Goal: Task Accomplishment & Management: Manage account settings

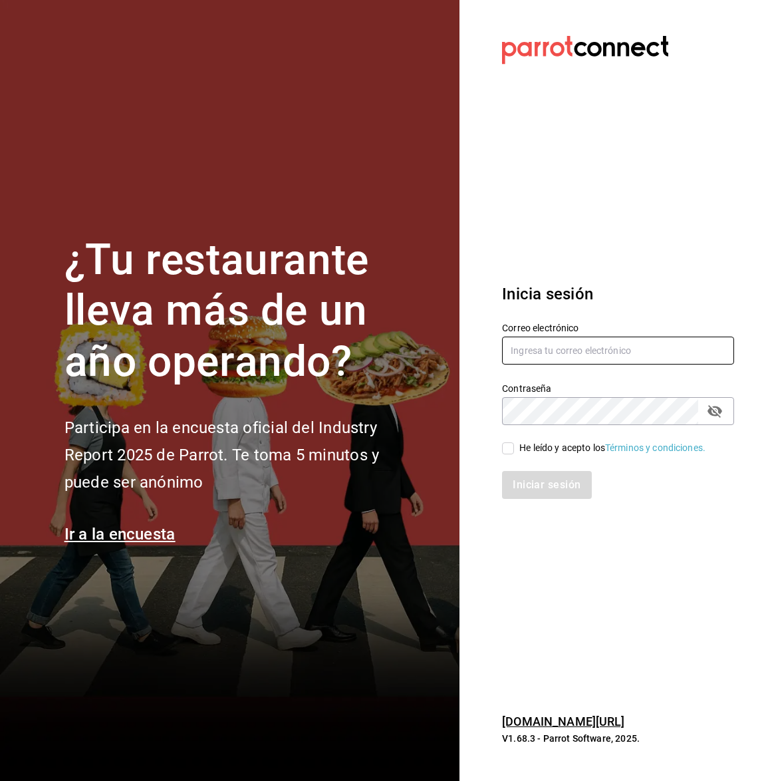
type input "[EMAIL_ADDRESS][DOMAIN_NAME]"
click at [504, 450] on input "He leído y acepto los Términos y condiciones." at bounding box center [508, 448] width 12 height 12
checkbox input "true"
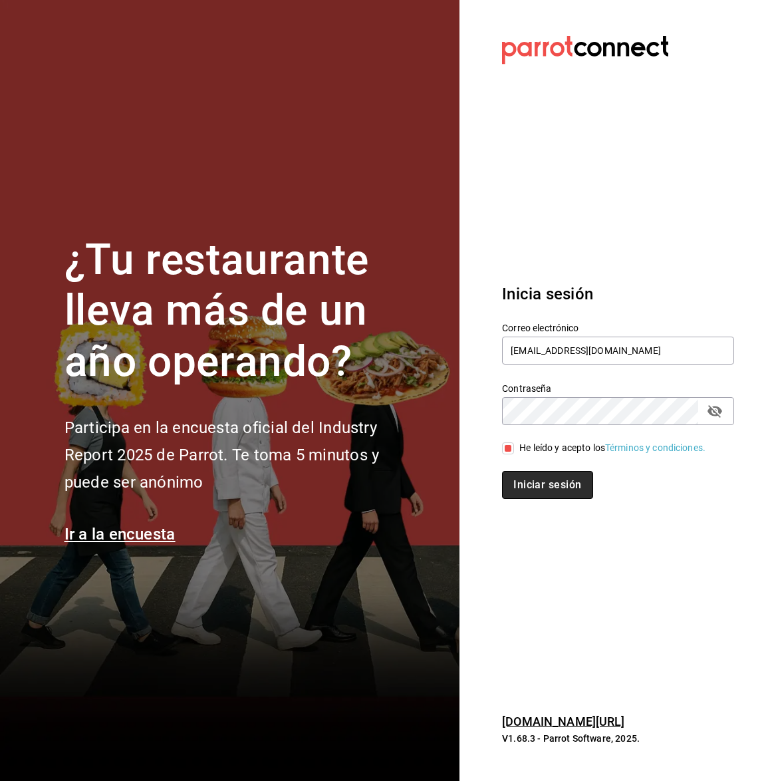
click at [522, 479] on button "Iniciar sesión" at bounding box center [547, 485] width 90 height 28
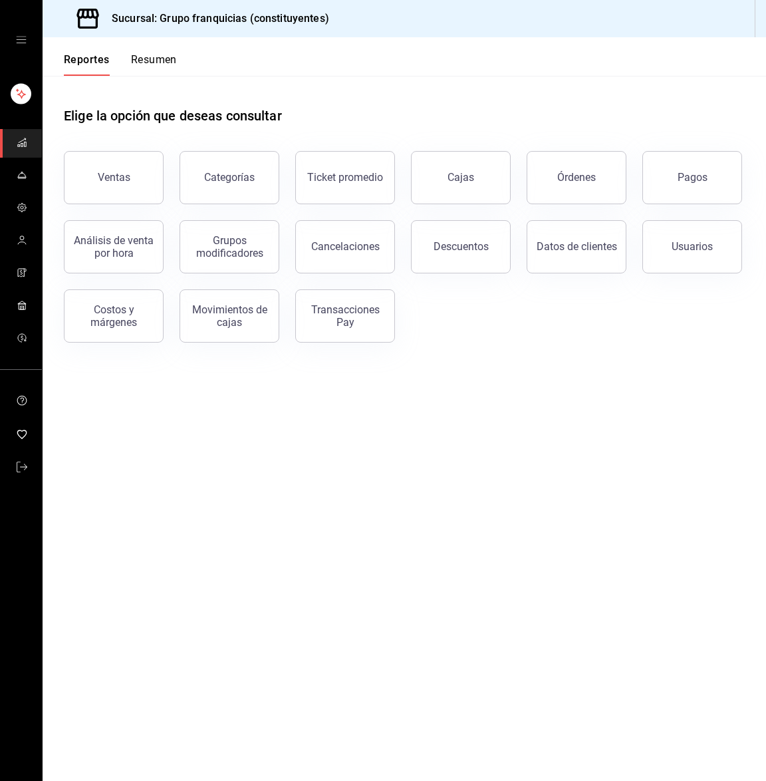
click at [145, 65] on button "Resumen" at bounding box center [154, 64] width 46 height 23
